Goal: Find specific page/section: Find specific page/section

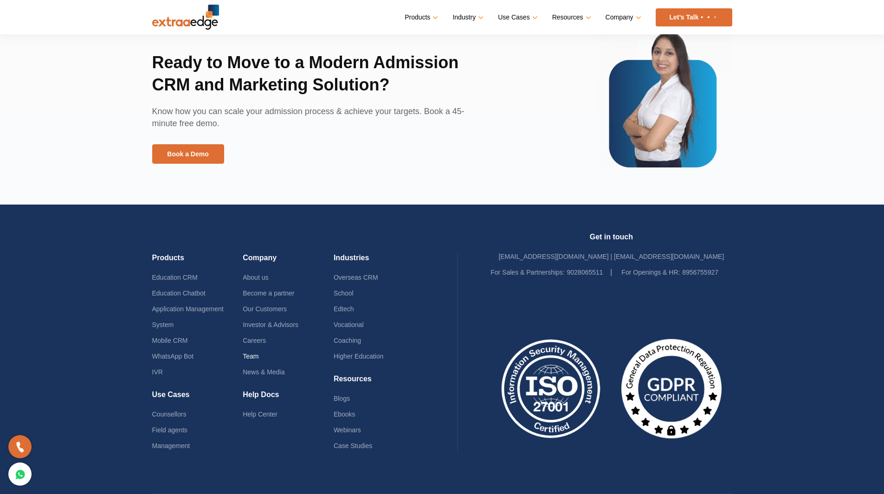
scroll to position [2121, 0]
click at [252, 355] on link "Team" at bounding box center [251, 356] width 16 height 7
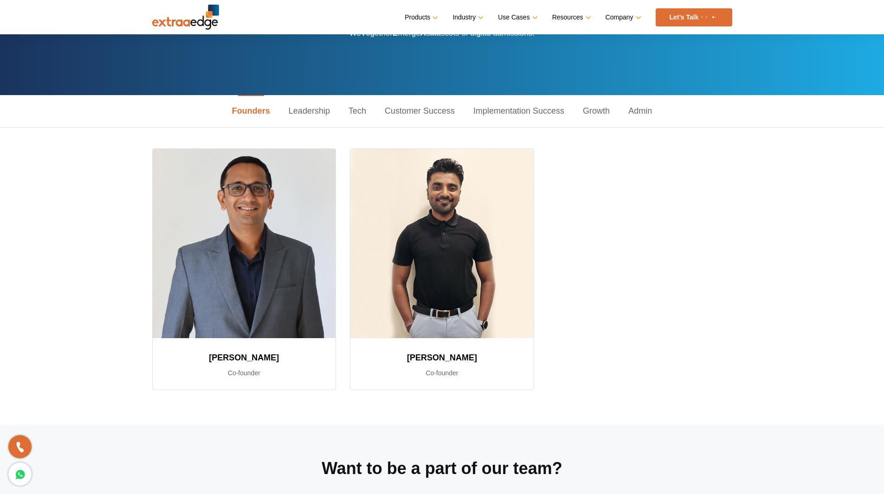
scroll to position [39, 0]
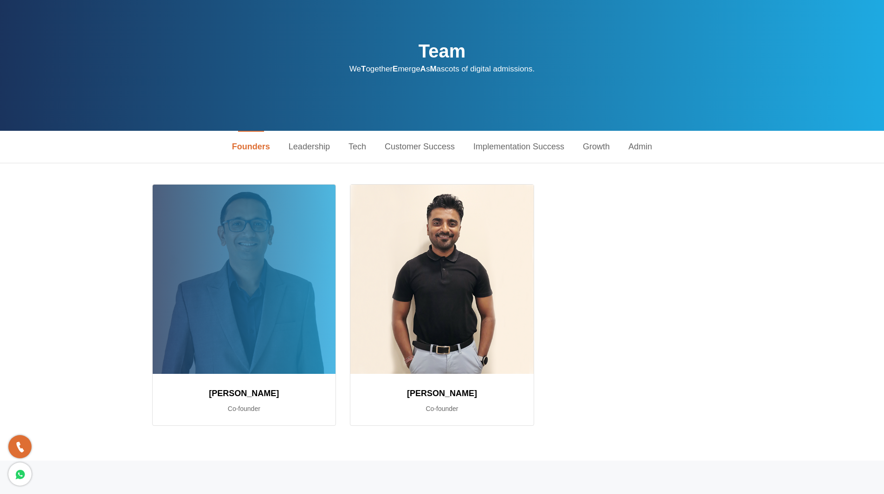
drag, startPoint x: 213, startPoint y: 391, endPoint x: 284, endPoint y: 393, distance: 71.0
click at [284, 393] on h3 "[PERSON_NAME]" at bounding box center [244, 393] width 161 height 17
copy h3 "[PERSON_NAME]"
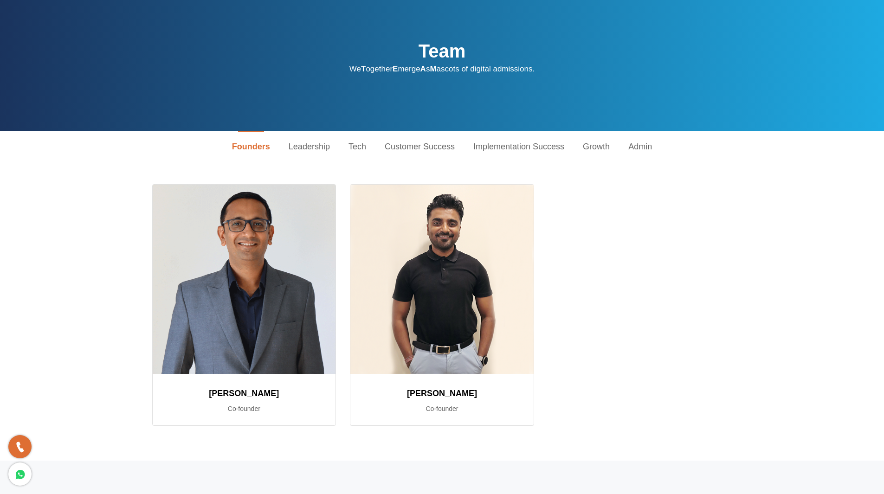
click at [612, 239] on div "[PERSON_NAME] Co-founder [PERSON_NAME] Co-founder" at bounding box center [442, 312] width 594 height 256
